Goal: Task Accomplishment & Management: Manage account settings

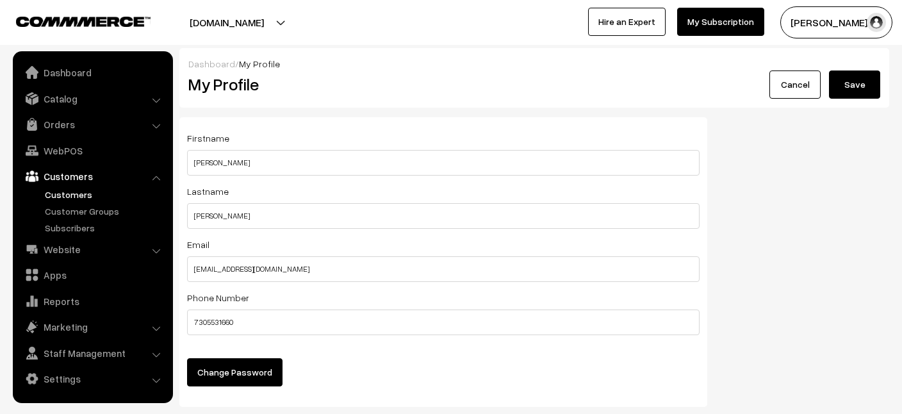
click at [69, 199] on link "Customers" at bounding box center [105, 194] width 127 height 13
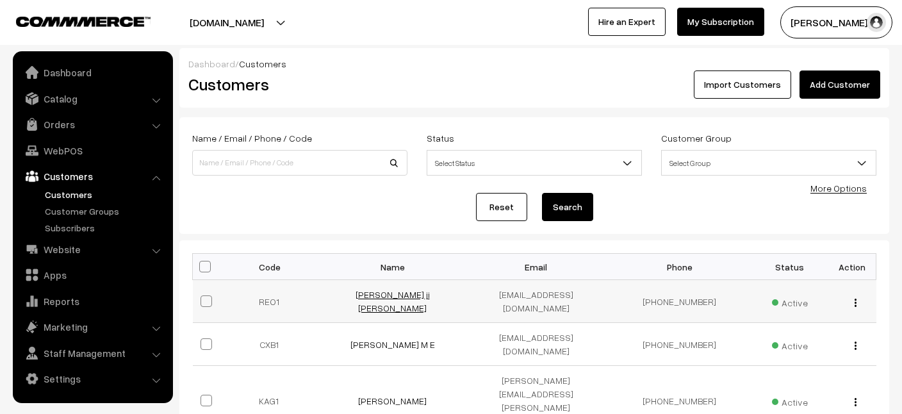
click at [424, 299] on link "[PERSON_NAME] ji [PERSON_NAME]" at bounding box center [393, 301] width 74 height 24
